Goal: Information Seeking & Learning: Learn about a topic

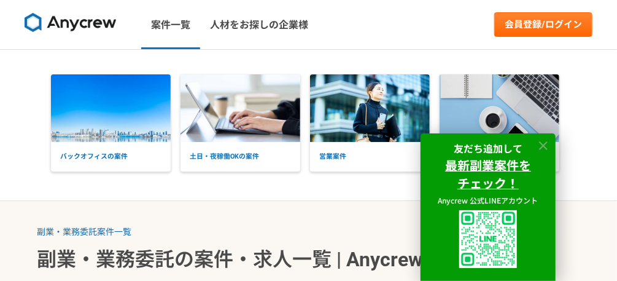
click at [545, 142] on icon at bounding box center [543, 145] width 9 height 9
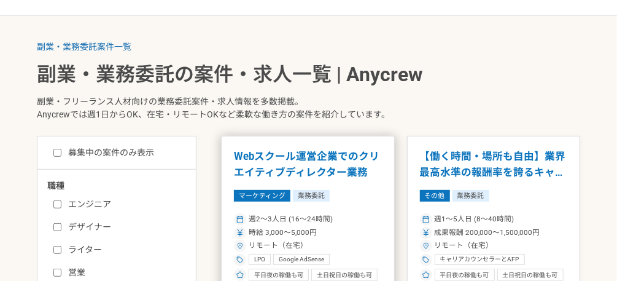
scroll to position [246, 0]
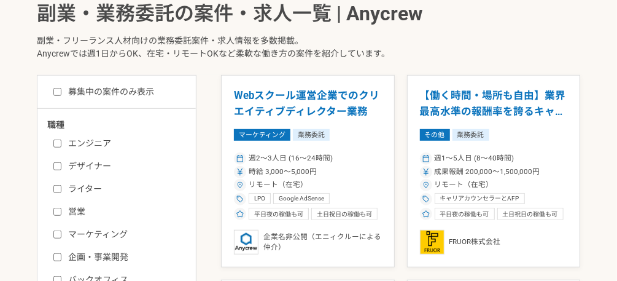
click at [60, 90] on input "募集中の案件のみ表示" at bounding box center [57, 92] width 8 height 8
checkbox input "true"
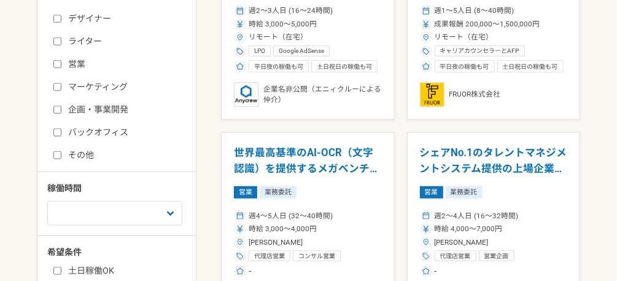
scroll to position [344, 0]
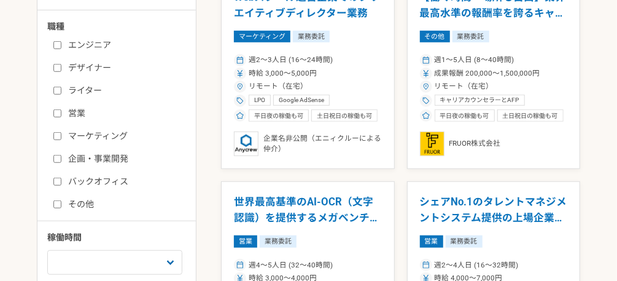
click at [56, 44] on input "エンジニア" at bounding box center [57, 45] width 8 height 8
checkbox input "true"
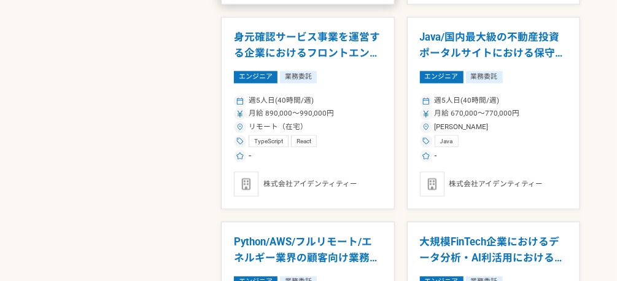
scroll to position [1017, 0]
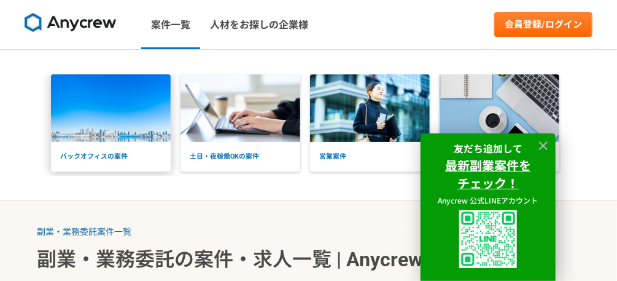
click at [115, 135] on img at bounding box center [111, 108] width 120 height 68
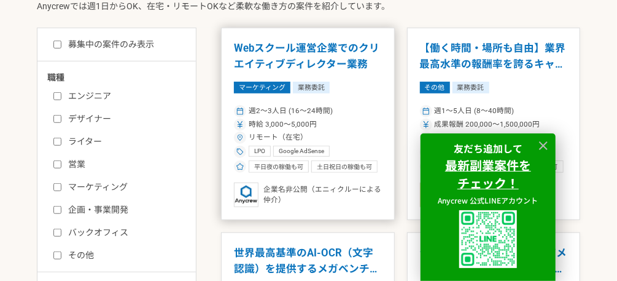
scroll to position [295, 0]
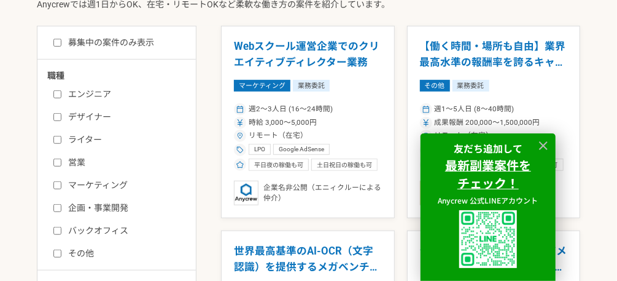
click at [55, 42] on input "募集中の案件のみ表示" at bounding box center [57, 43] width 8 height 8
checkbox input "true"
click at [55, 94] on input "エンジニア" at bounding box center [57, 94] width 8 height 8
checkbox input "true"
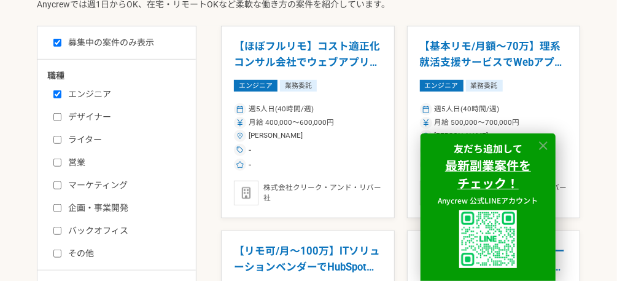
click at [543, 143] on icon at bounding box center [544, 146] width 14 height 14
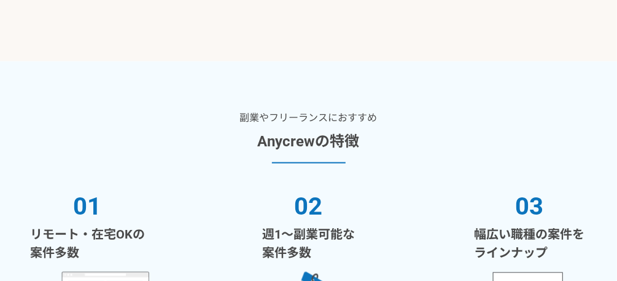
scroll to position [2197, 0]
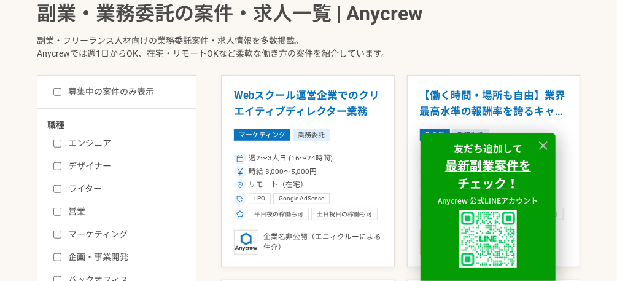
click at [149, 90] on label "募集中の案件のみ表示" at bounding box center [103, 91] width 101 height 13
click at [61, 90] on input "募集中の案件のみ表示" at bounding box center [57, 92] width 8 height 8
checkbox input "true"
click at [97, 143] on label "エンジニア" at bounding box center [123, 143] width 141 height 13
click at [61, 143] on input "エンジニア" at bounding box center [57, 143] width 8 height 8
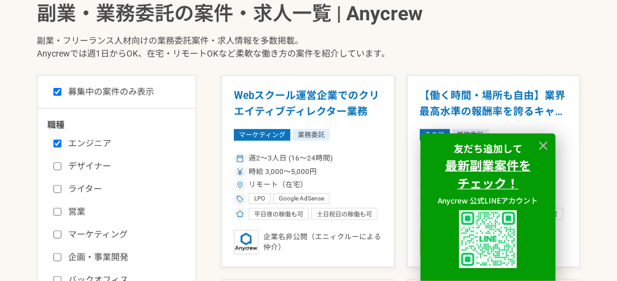
checkbox input "true"
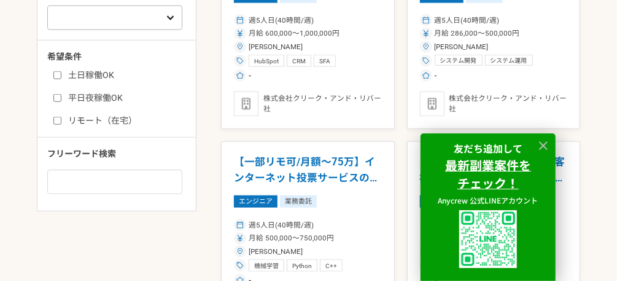
scroll to position [590, 0]
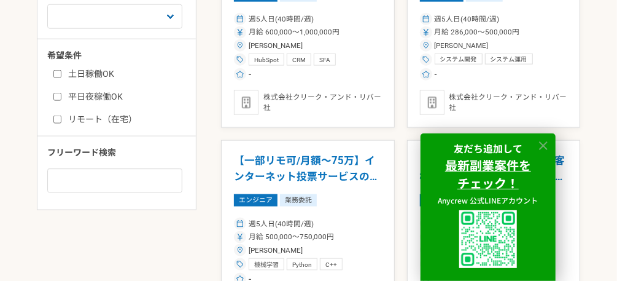
click at [544, 141] on icon at bounding box center [544, 146] width 14 height 14
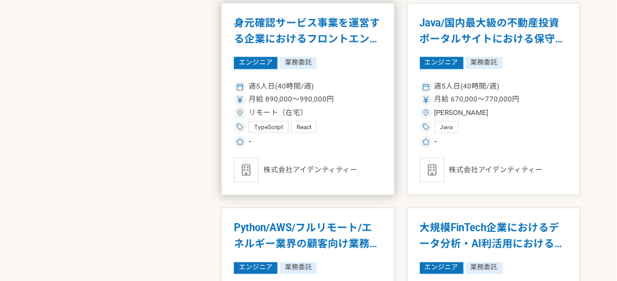
scroll to position [934, 0]
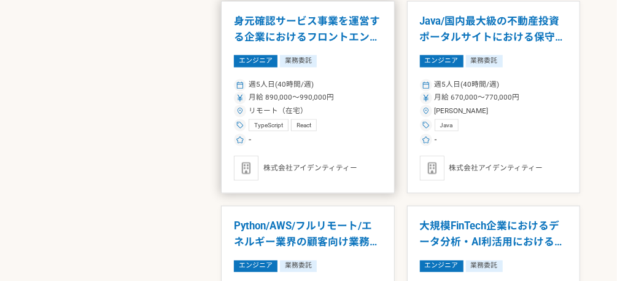
click at [332, 137] on div "-" at bounding box center [308, 139] width 148 height 12
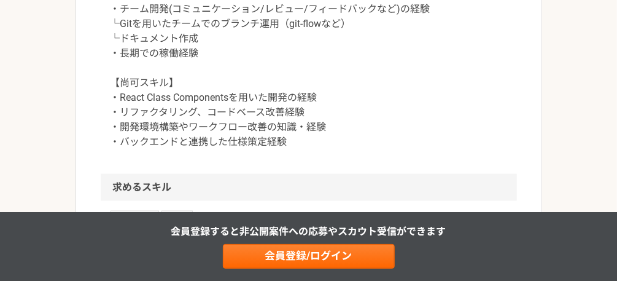
scroll to position [688, 0]
